Goal: Information Seeking & Learning: Learn about a topic

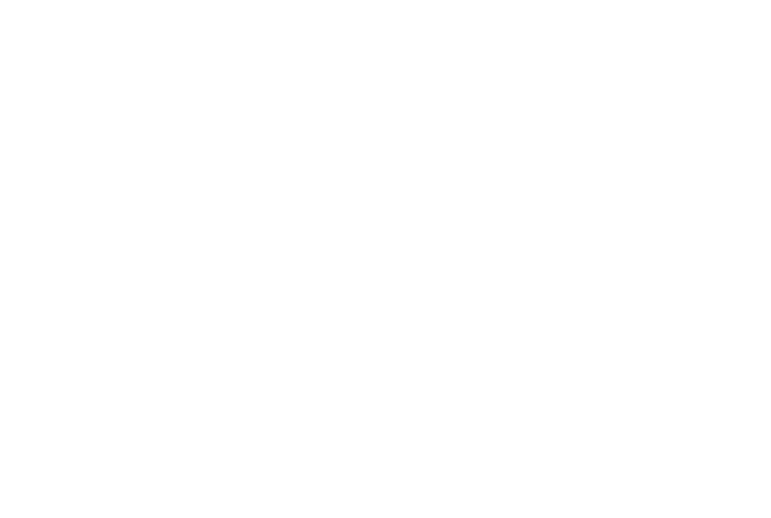
click at [148, 52] on div at bounding box center [385, 259] width 771 height 518
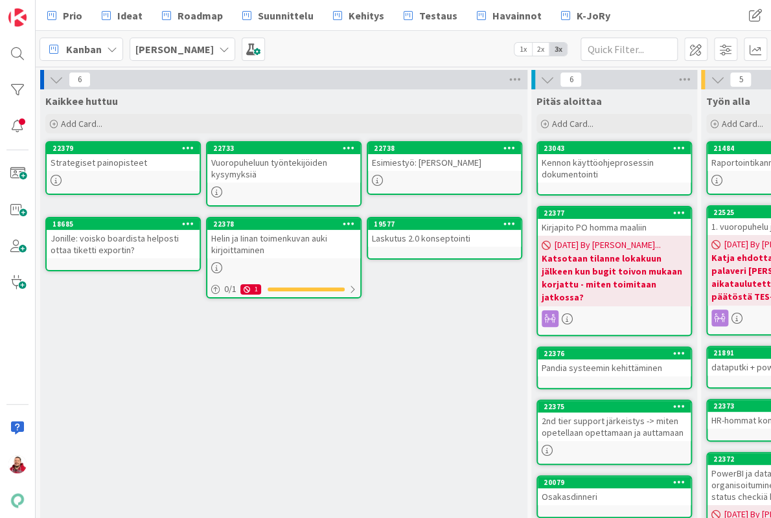
click at [159, 47] on b "[PERSON_NAME]" at bounding box center [174, 49] width 78 height 13
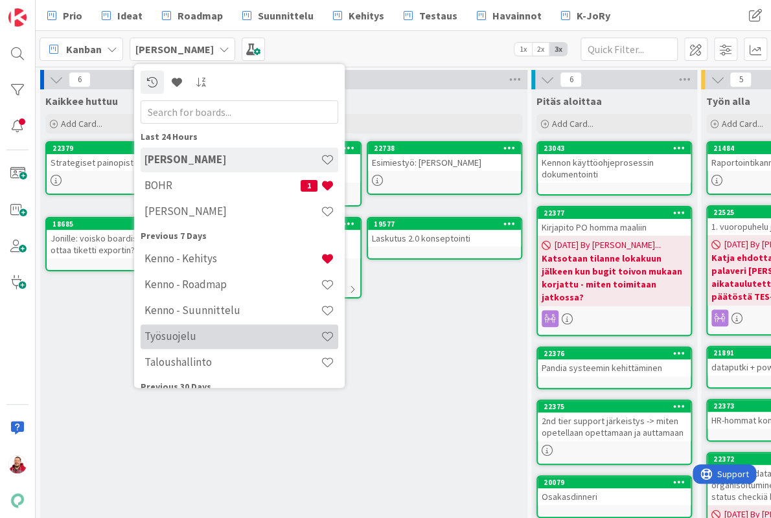
scroll to position [51, 0]
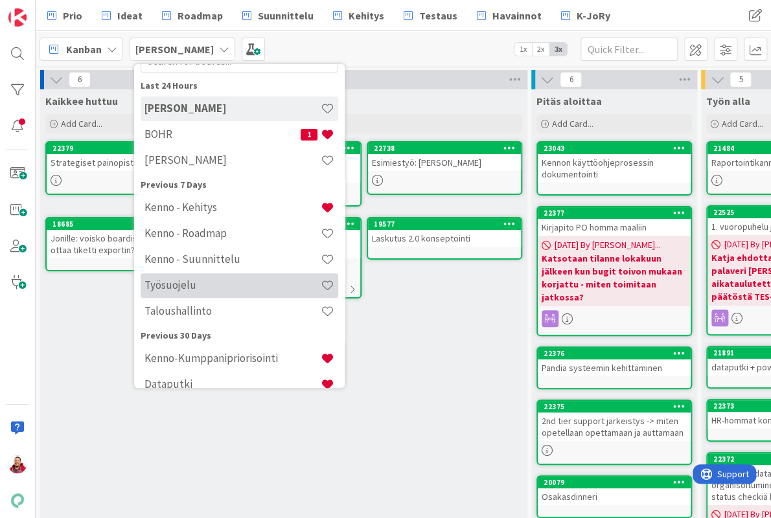
click at [197, 286] on h4 "Työsuojelu" at bounding box center [232, 285] width 176 height 13
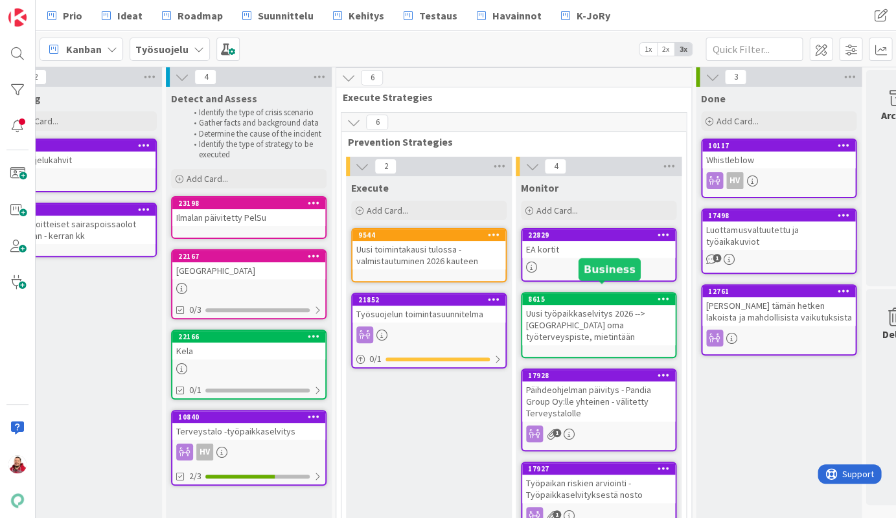
scroll to position [1, 44]
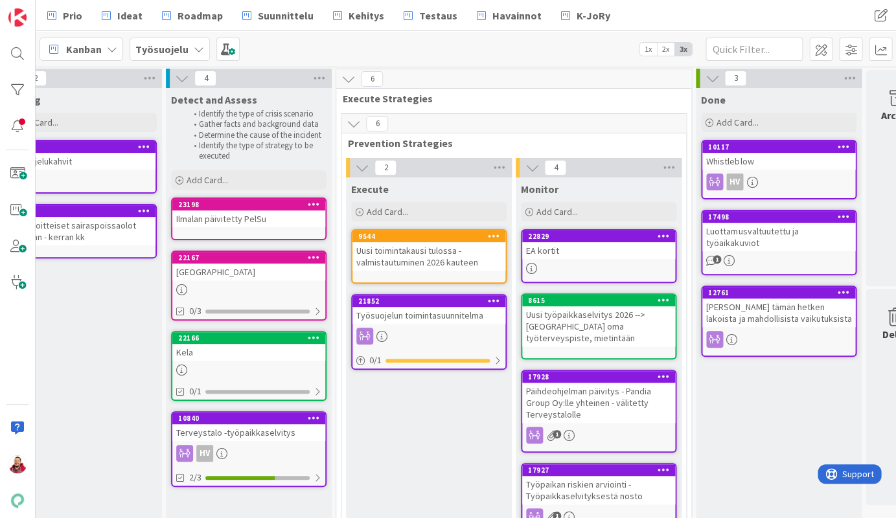
click at [148, 44] on b "Työsuojelu" at bounding box center [161, 49] width 53 height 13
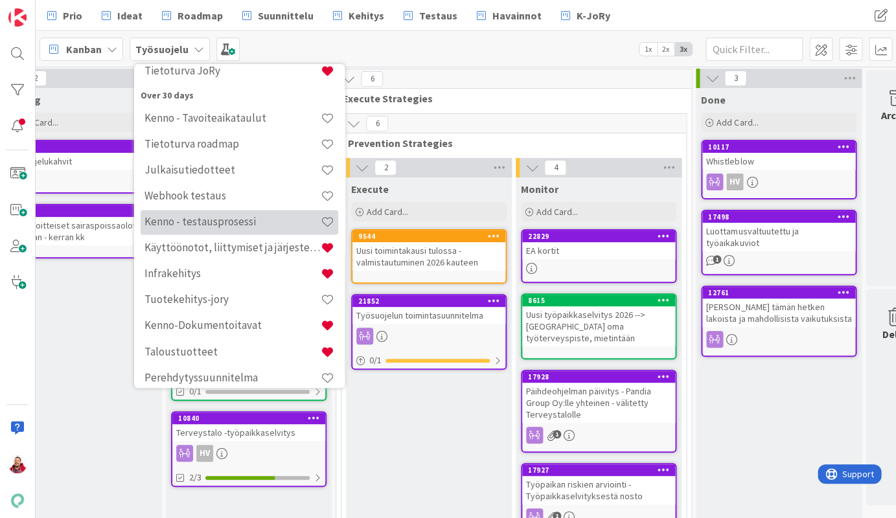
scroll to position [468, 0]
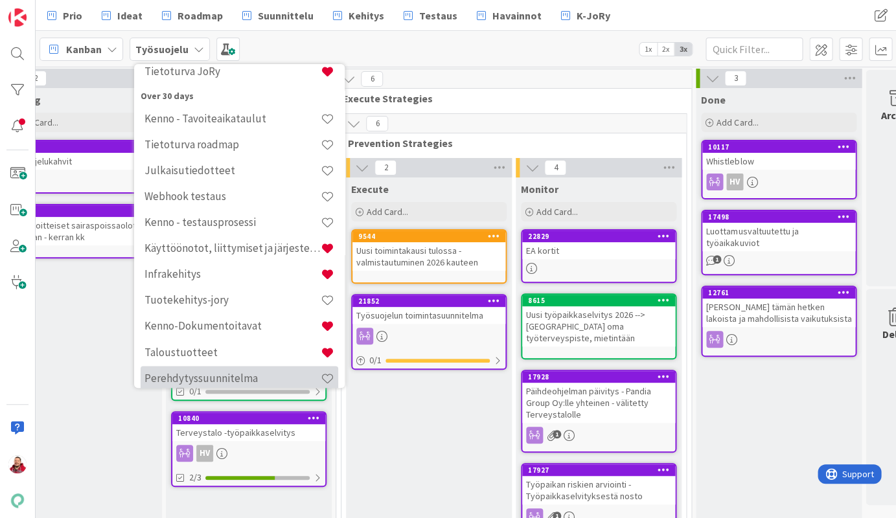
click at [231, 371] on h4 "Perehdytyssuunnitelma" at bounding box center [232, 377] width 176 height 13
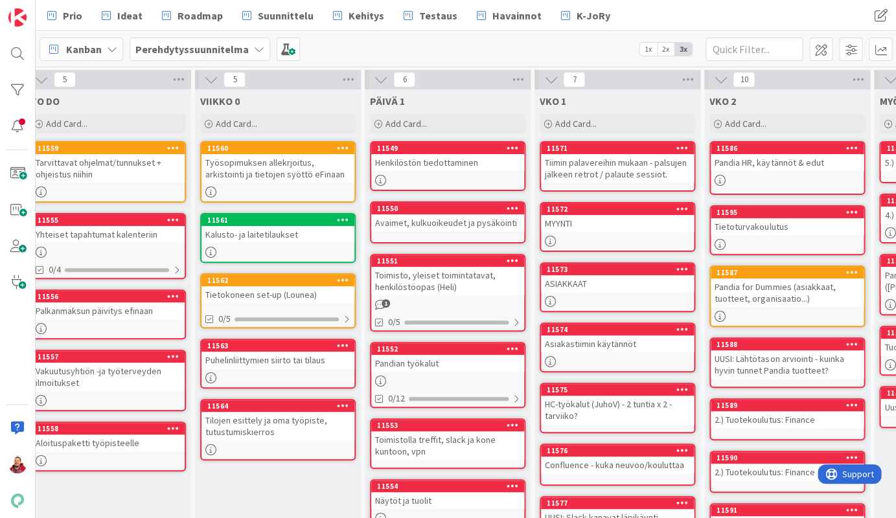
scroll to position [0, 15]
click at [640, 336] on div "Asiakastiimin käytännöt" at bounding box center [617, 344] width 153 height 17
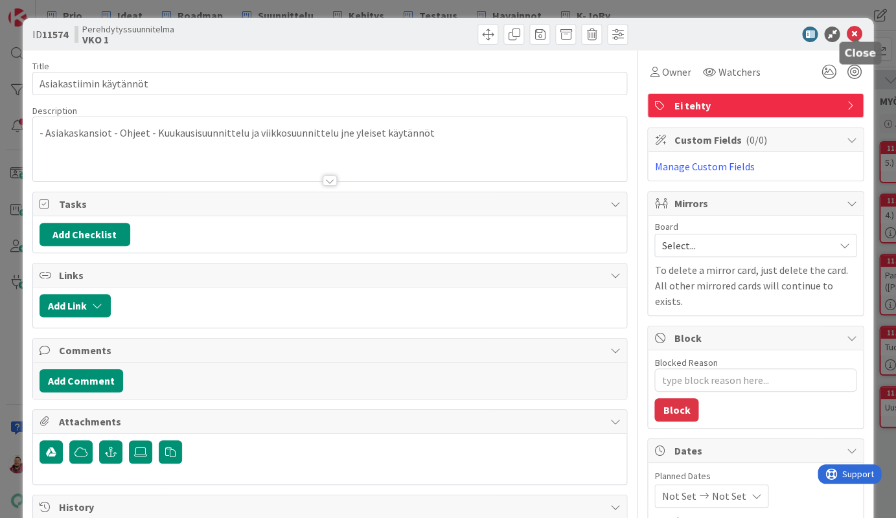
click at [770, 28] on icon at bounding box center [854, 35] width 16 height 16
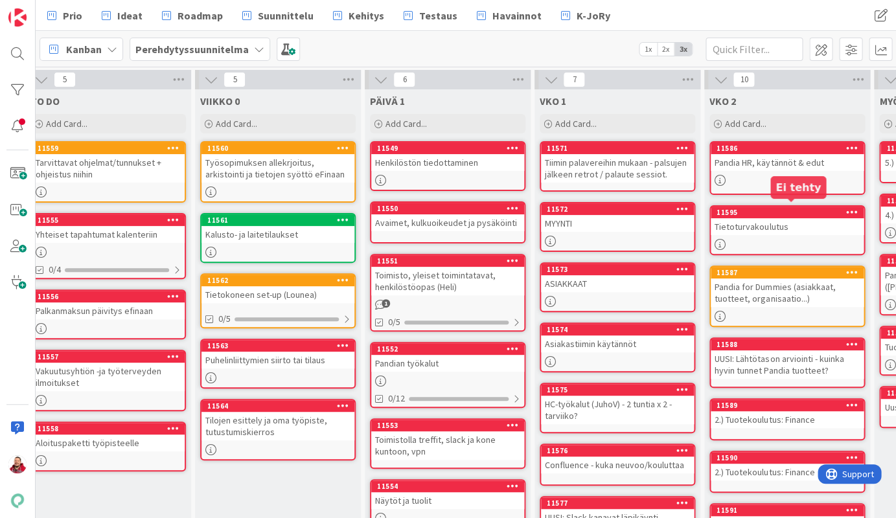
click at [749, 211] on div "11595" at bounding box center [789, 212] width 147 height 9
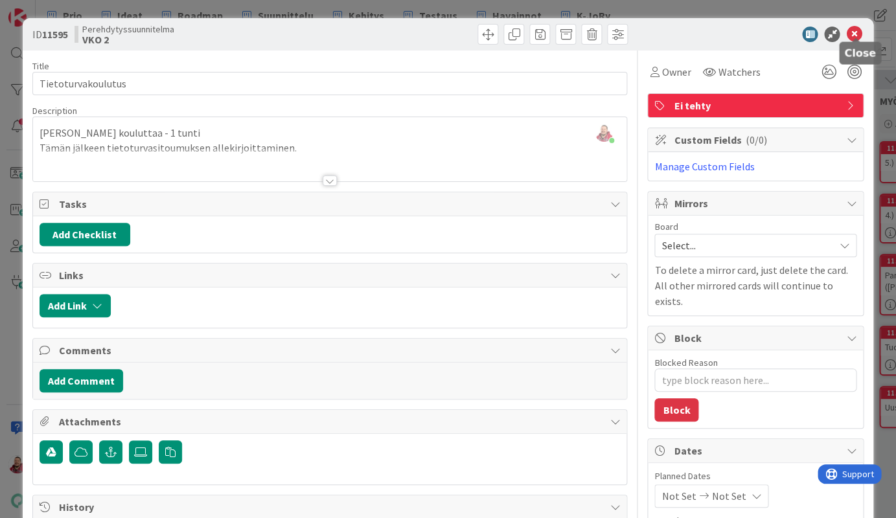
click at [770, 28] on icon at bounding box center [854, 35] width 16 height 16
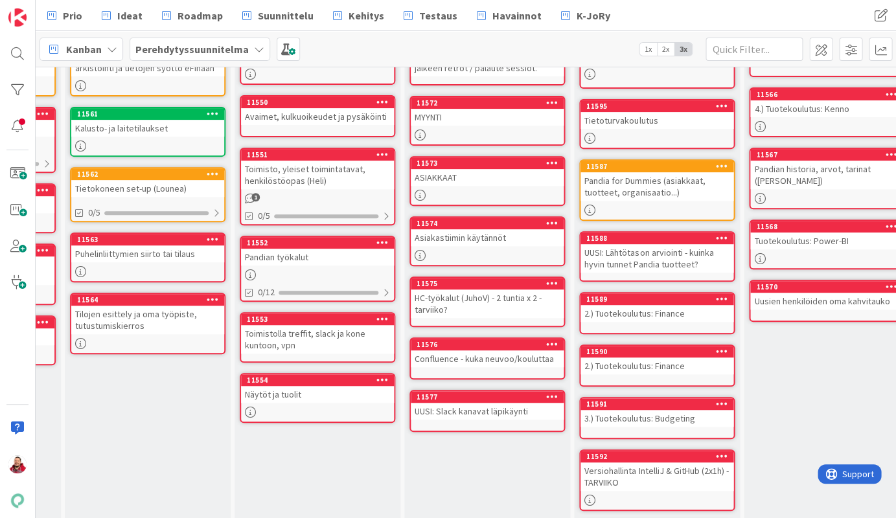
scroll to position [106, 145]
click at [652, 305] on div "2.) Tuotekoulutus: Finance" at bounding box center [656, 313] width 153 height 17
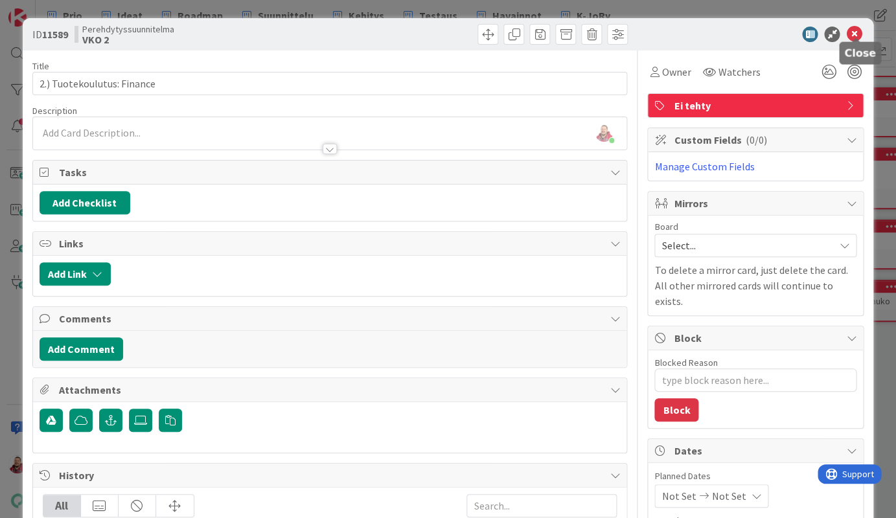
click at [770, 29] on icon at bounding box center [854, 35] width 16 height 16
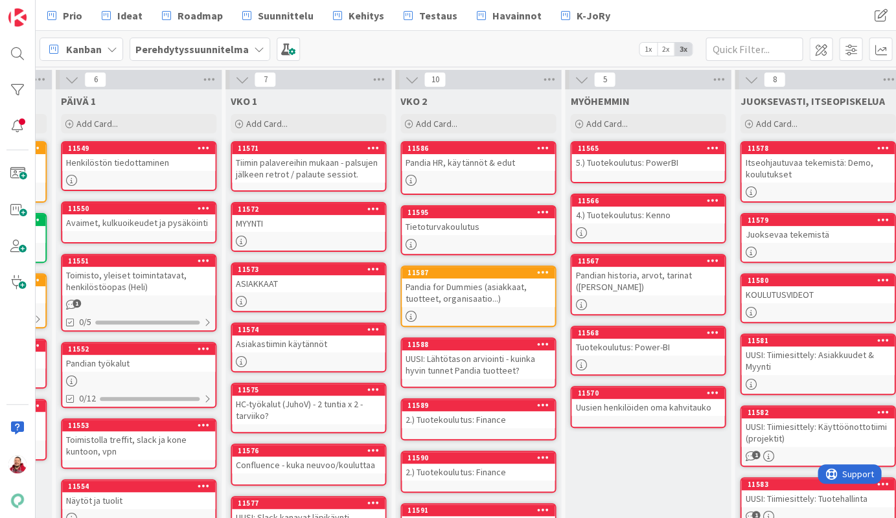
scroll to position [0, 264]
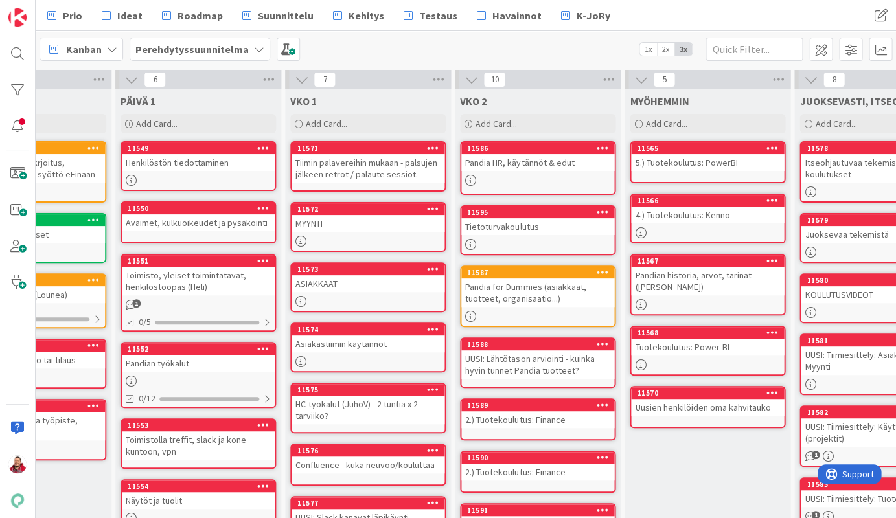
click at [545, 288] on div "Pandia for Dummies (asiakkaat, tuotteet, organisaatio...)" at bounding box center [537, 293] width 153 height 29
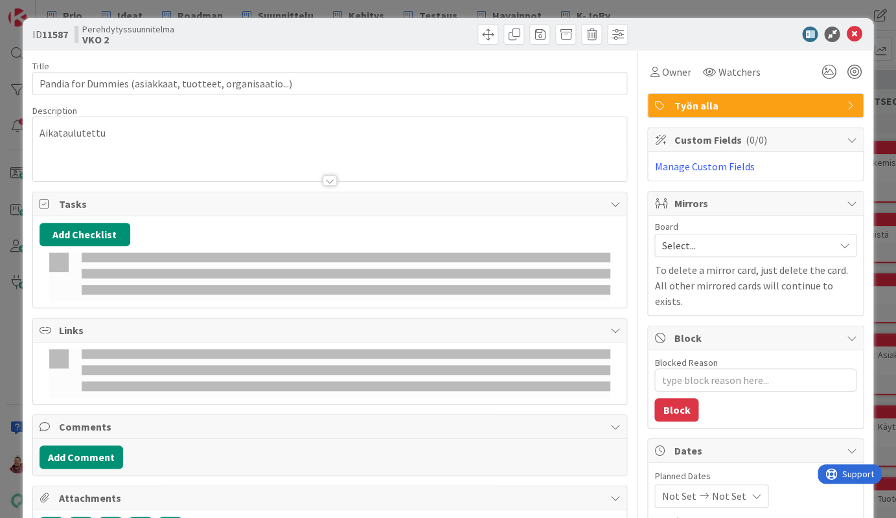
type textarea "x"
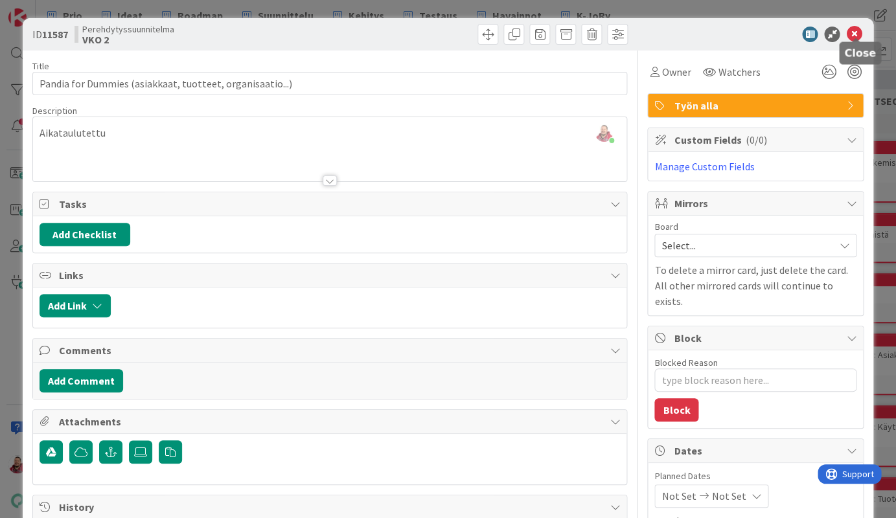
click at [770, 33] on icon at bounding box center [854, 35] width 16 height 16
